Goal: Find specific page/section: Find specific page/section

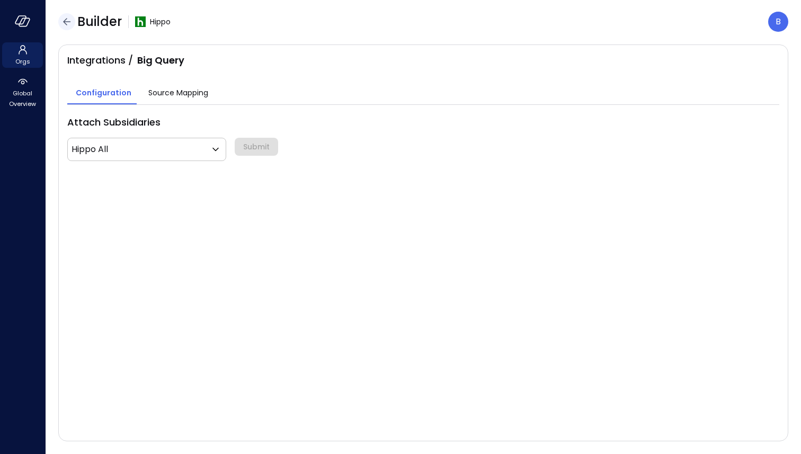
click at [68, 19] on icon "button" at bounding box center [66, 21] width 13 height 13
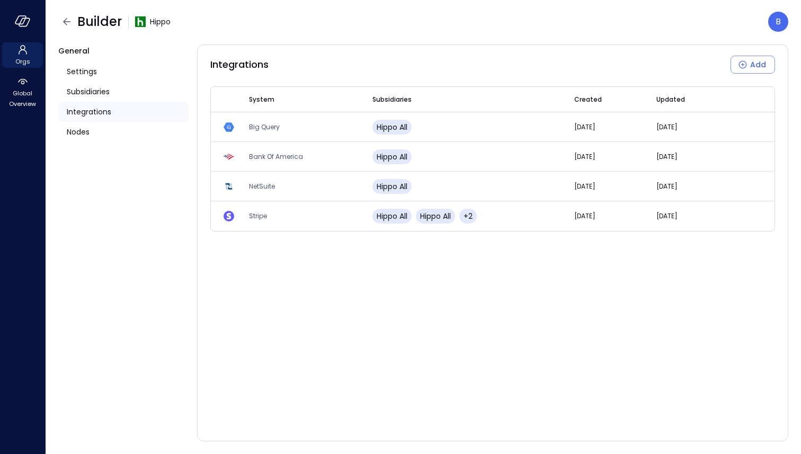
click at [94, 107] on span "Integrations" at bounding box center [89, 112] width 45 height 12
click at [62, 19] on icon "button" at bounding box center [66, 21] width 13 height 13
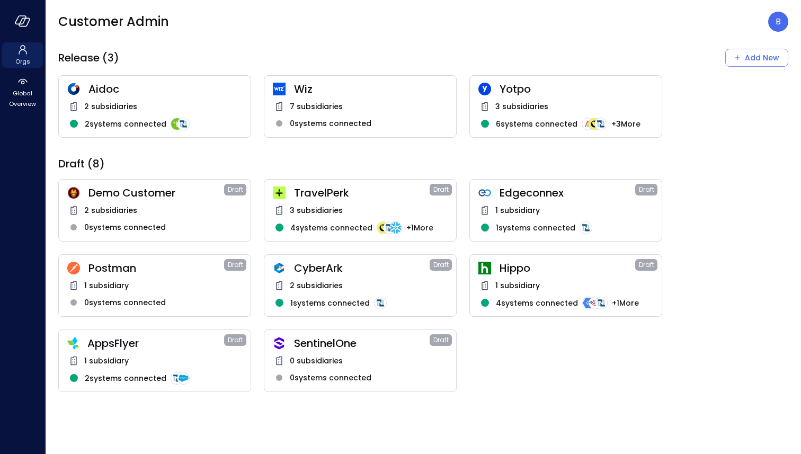
click at [340, 93] on span "Wiz" at bounding box center [371, 89] width 154 height 14
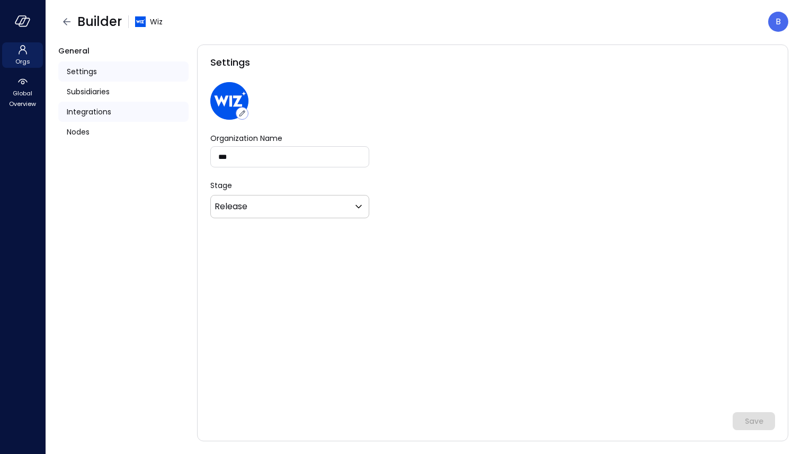
click at [92, 111] on span "Integrations" at bounding box center [89, 112] width 45 height 12
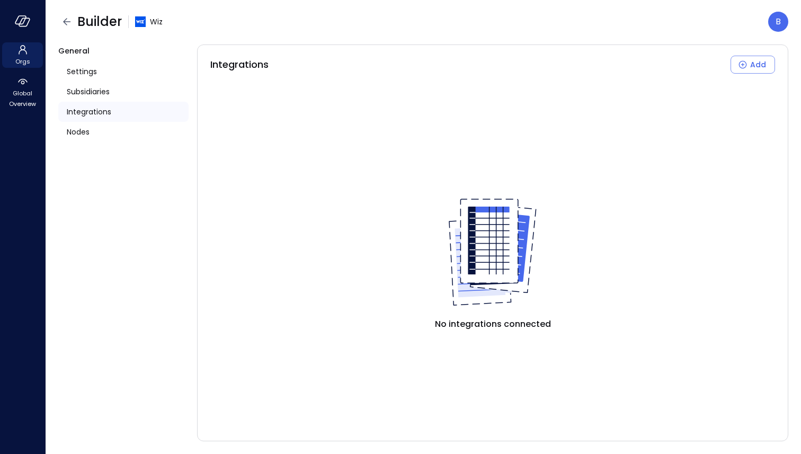
click at [119, 108] on div "Integrations" at bounding box center [123, 112] width 130 height 20
click at [25, 20] on icon "button" at bounding box center [23, 21] width 16 height 12
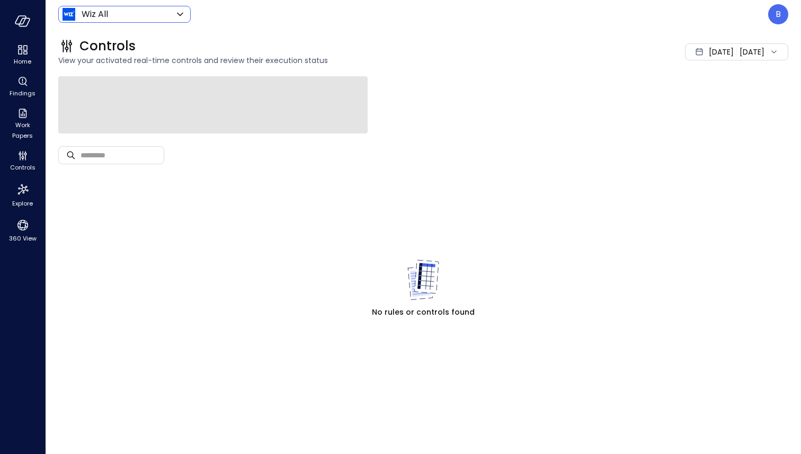
click at [95, 14] on body "Home Findings Work Papers Controls Explore 360 View Wiz All ******* ​ B Control…" at bounding box center [400, 227] width 801 height 454
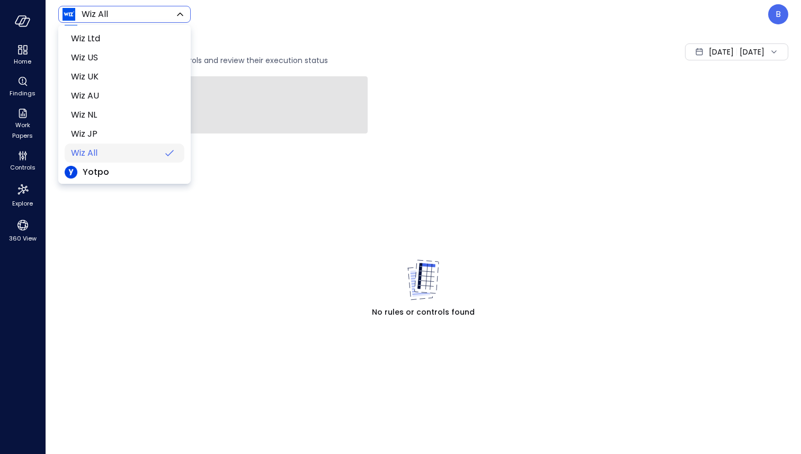
scroll to position [415, 0]
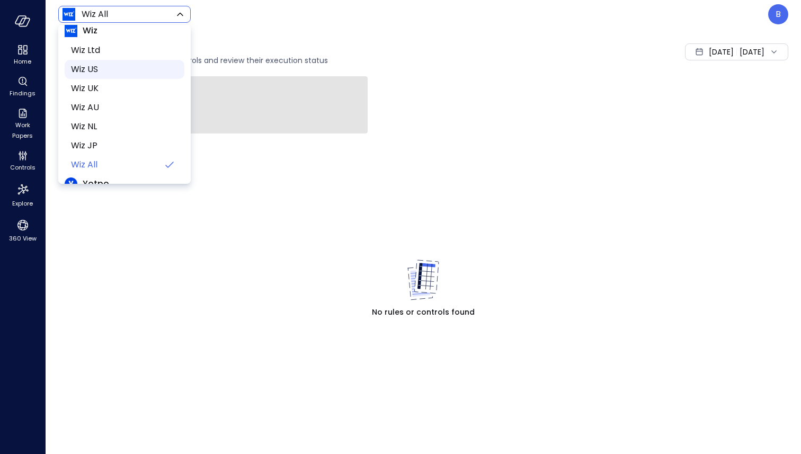
click at [118, 74] on li "Wiz US" at bounding box center [125, 69] width 120 height 19
type input "******"
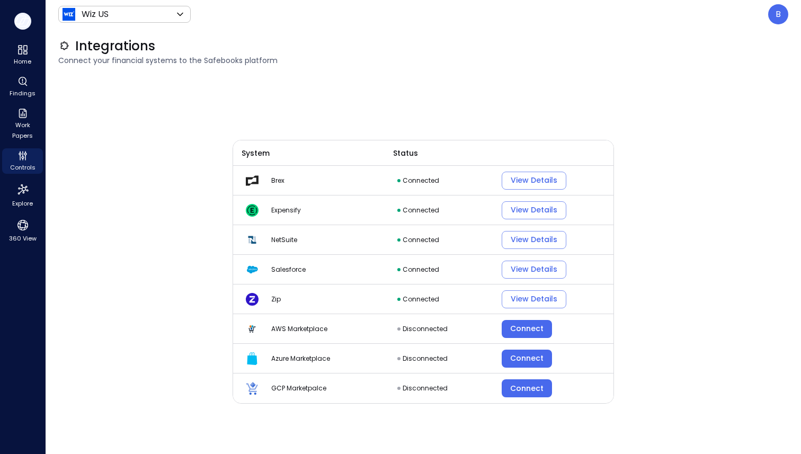
click at [25, 25] on icon "button" at bounding box center [23, 21] width 16 height 12
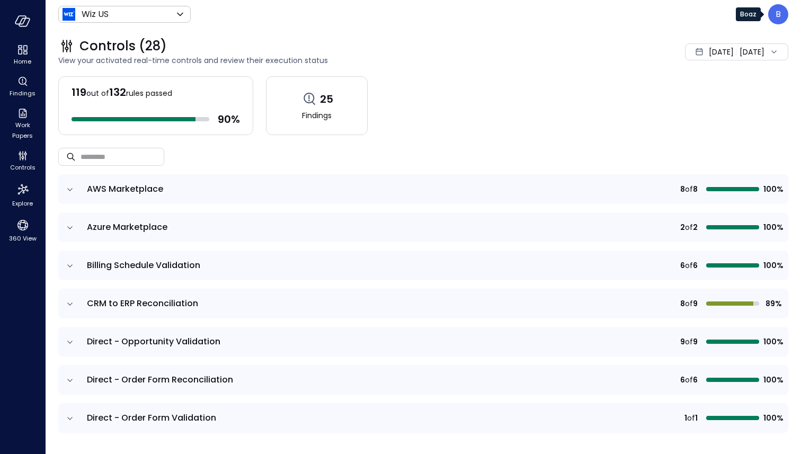
click at [774, 13] on div "B" at bounding box center [778, 14] width 20 height 20
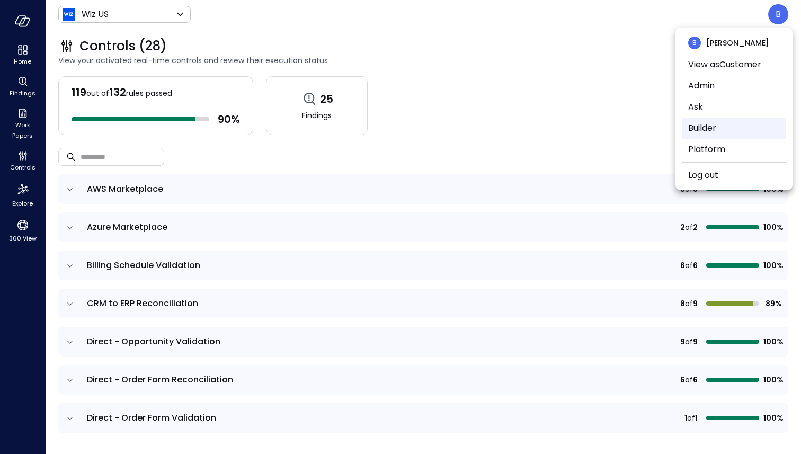
click at [725, 125] on li "Builder" at bounding box center [734, 128] width 104 height 21
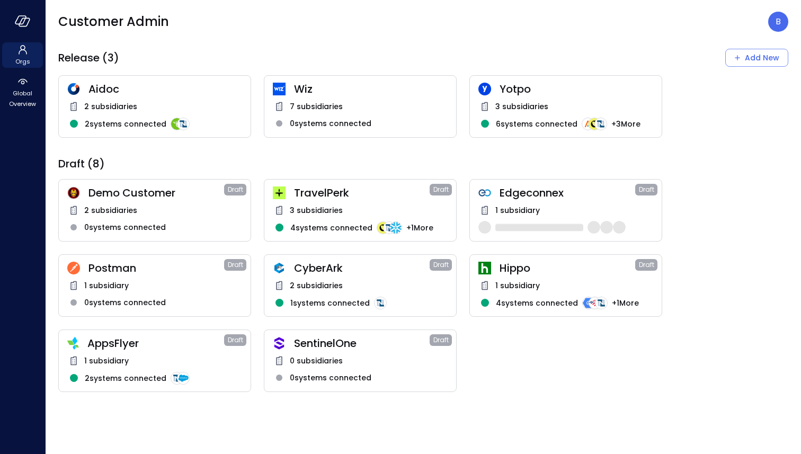
click at [348, 100] on div "7 subsidiaries" at bounding box center [360, 106] width 175 height 13
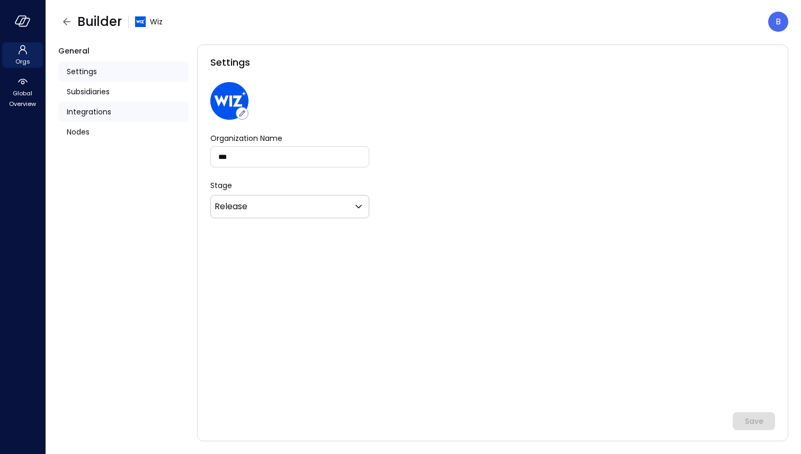
click at [115, 111] on div "Integrations" at bounding box center [123, 112] width 130 height 20
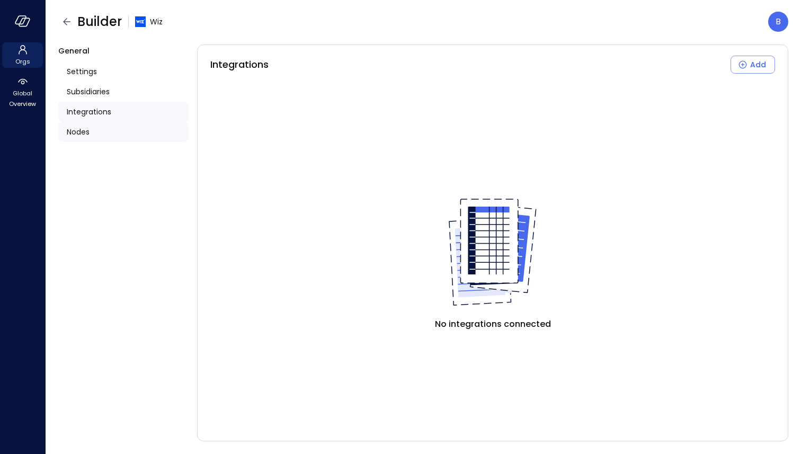
click at [90, 130] on div "Nodes" at bounding box center [123, 132] width 130 height 20
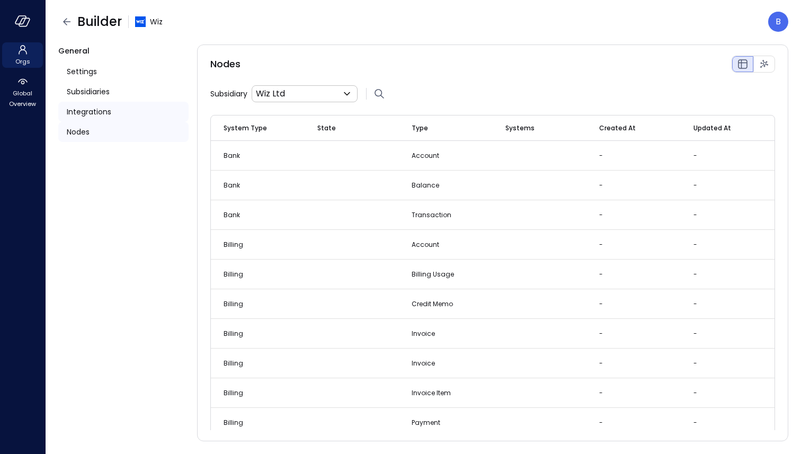
click at [108, 112] on span "Integrations" at bounding box center [89, 112] width 45 height 12
